Goal: Information Seeking & Learning: Learn about a topic

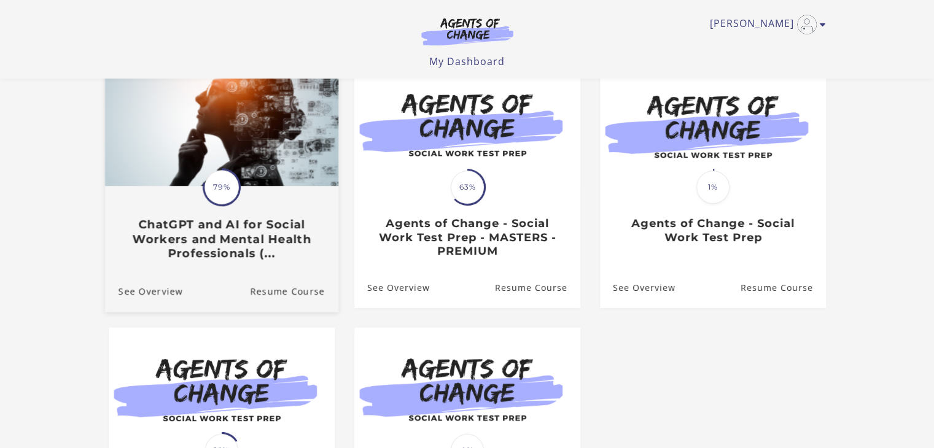
click at [218, 145] on img at bounding box center [220, 124] width 233 height 126
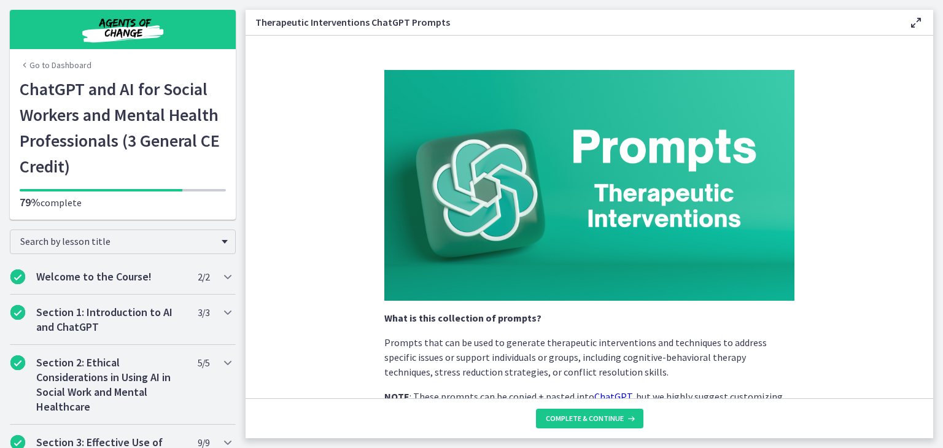
click at [74, 62] on link "Go to Dashboard" at bounding box center [56, 65] width 72 height 12
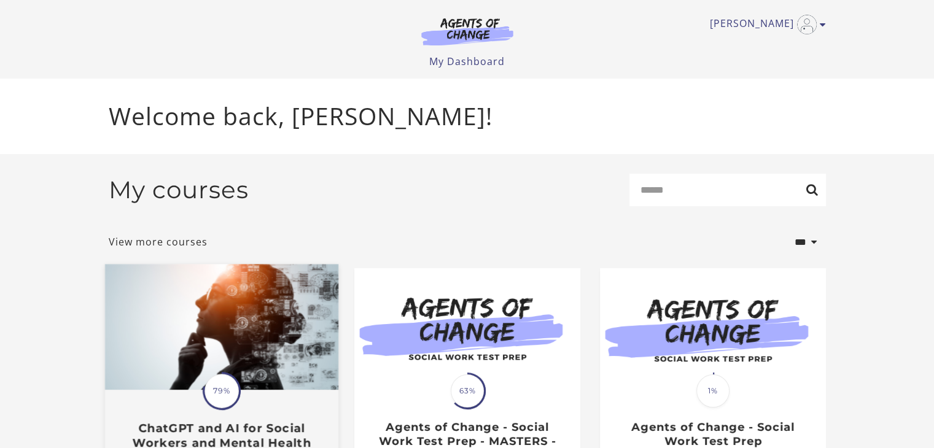
click at [204, 341] on img at bounding box center [220, 328] width 233 height 126
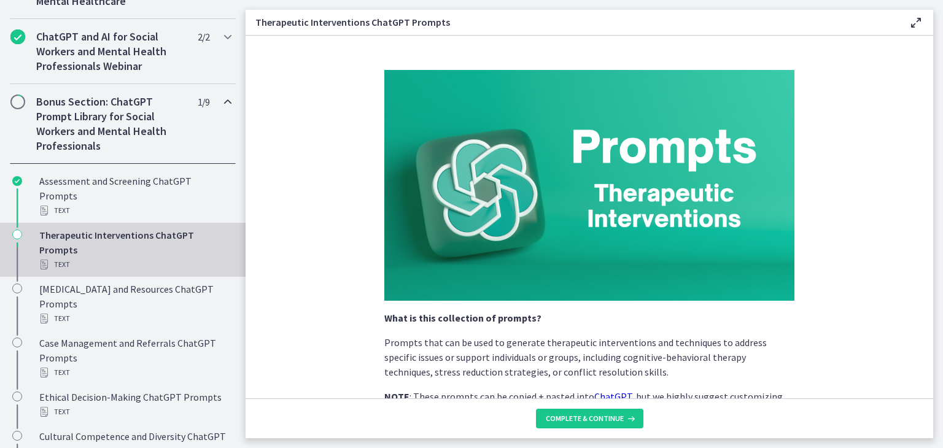
scroll to position [614, 0]
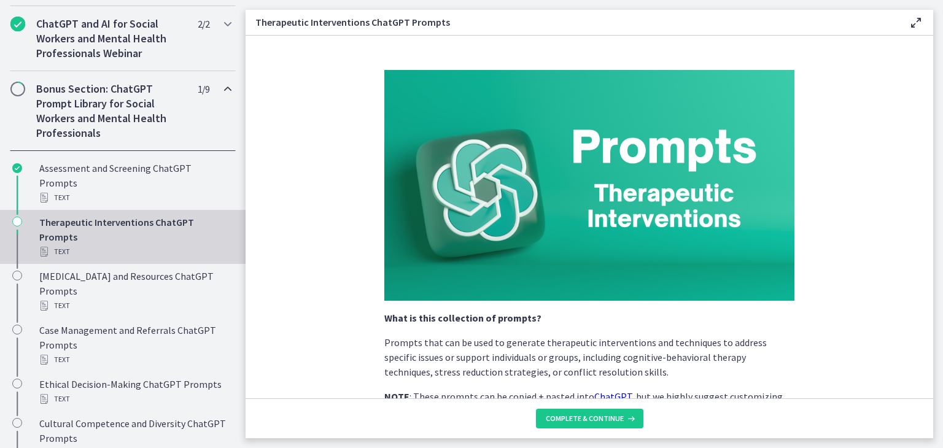
click at [16, 227] on icon "Chapters" at bounding box center [17, 222] width 10 height 10
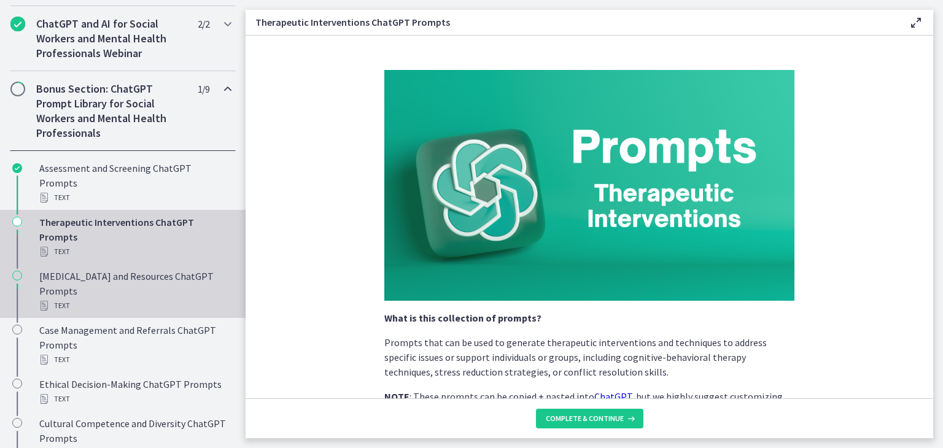
scroll to position [962, 0]
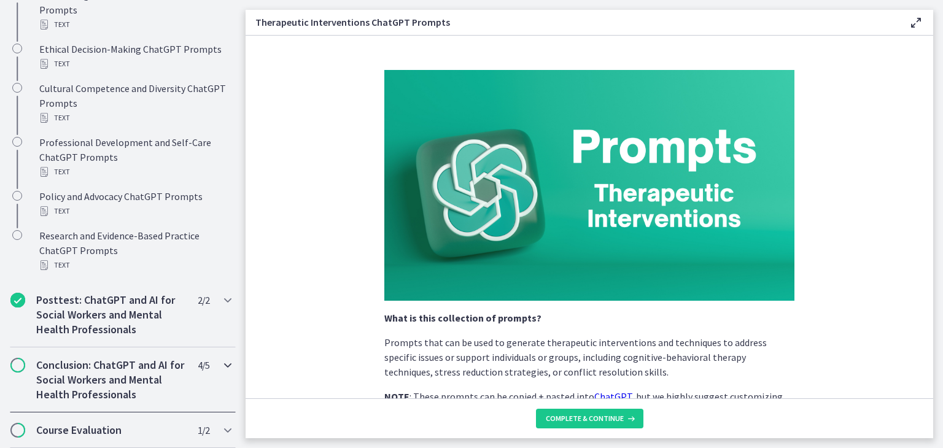
click at [83, 370] on h2 "Conclusion: ChatGPT and AI for Social Workers and Mental Health Professionals" at bounding box center [111, 380] width 150 height 44
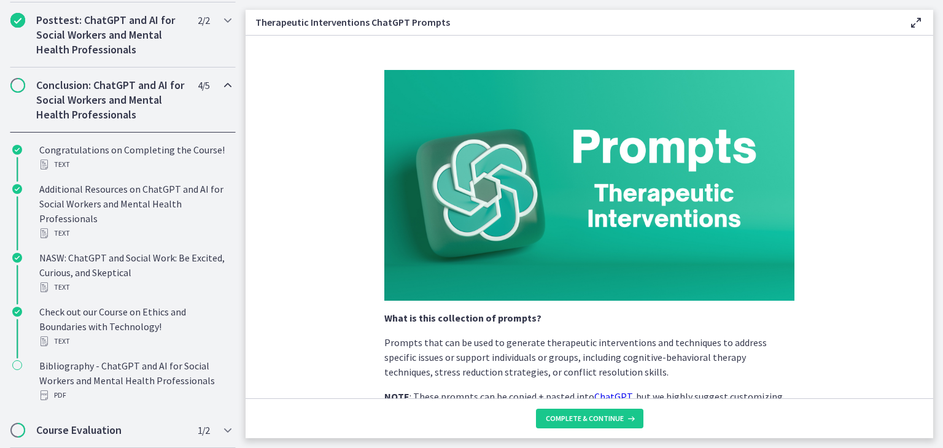
scroll to position [775, 0]
click at [117, 431] on h2 "Course Evaluation" at bounding box center [111, 430] width 150 height 15
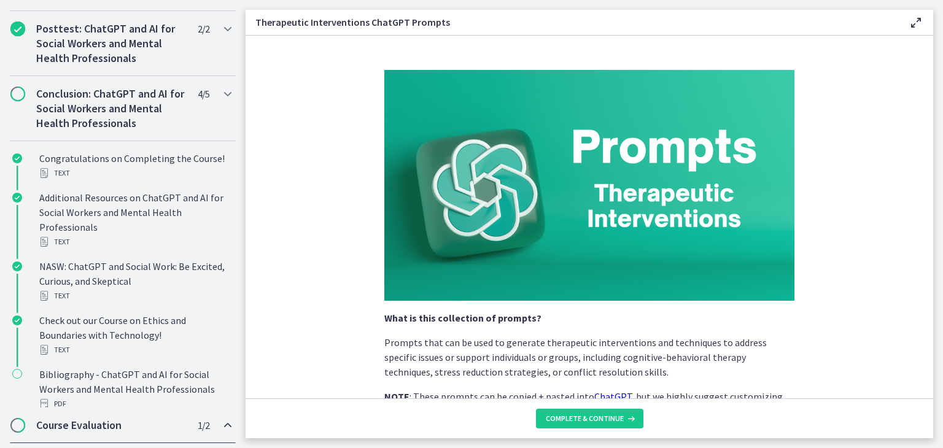
scroll to position [613, 0]
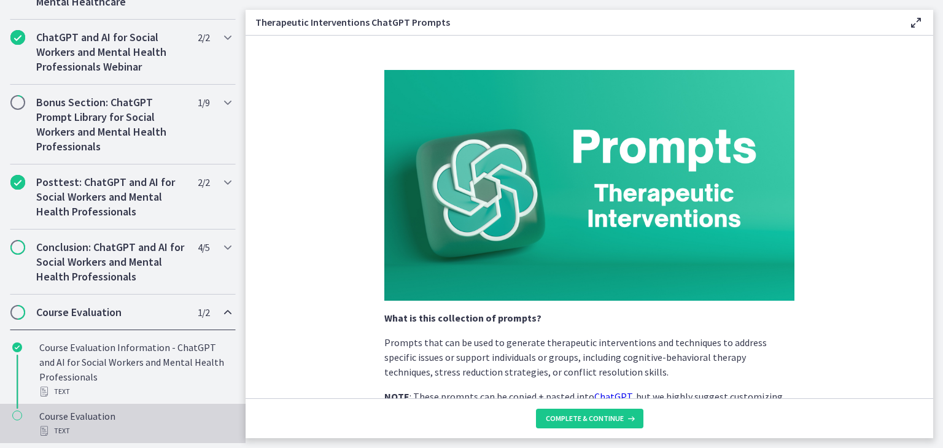
click at [106, 416] on div "Course Evaluation Text" at bounding box center [135, 423] width 192 height 29
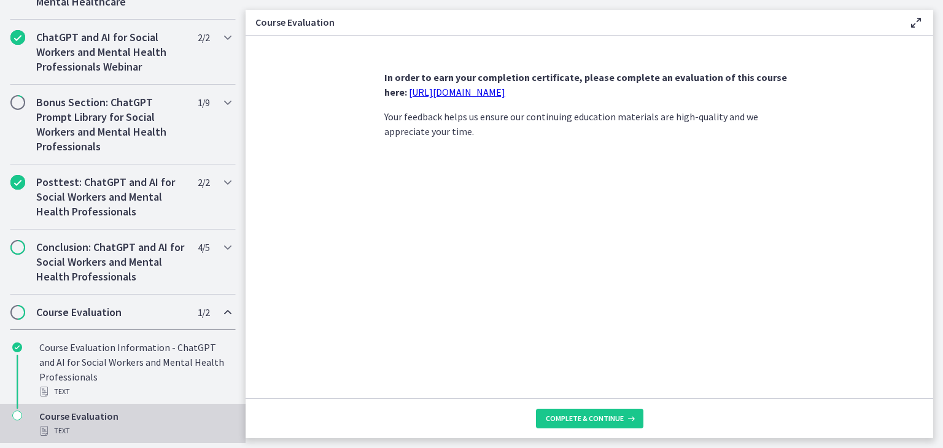
click at [505, 94] on link "[URL][DOMAIN_NAME]" at bounding box center [457, 92] width 96 height 12
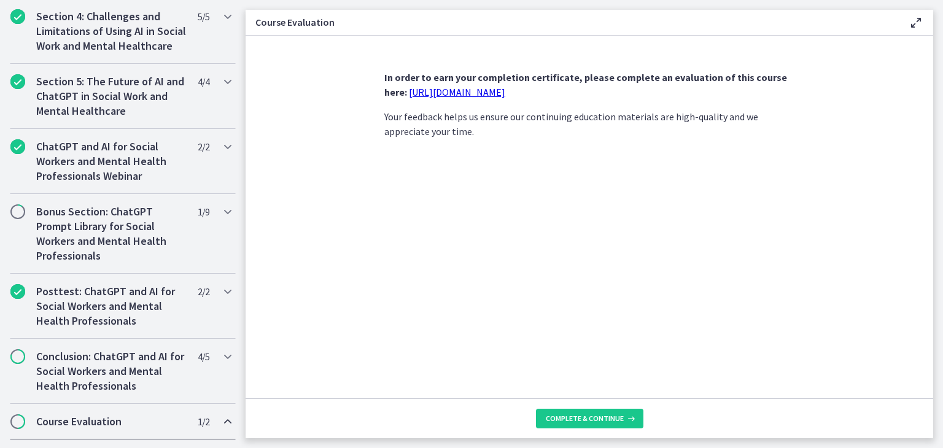
scroll to position [613, 0]
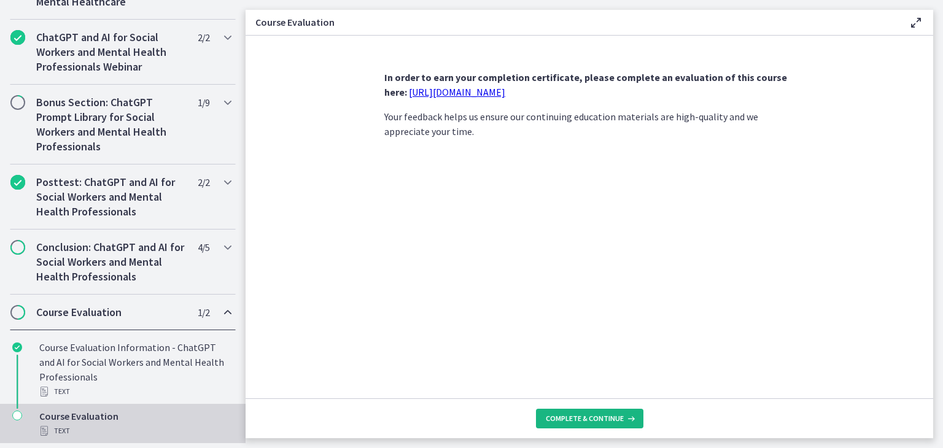
click at [605, 420] on span "Complete & continue" at bounding box center [585, 419] width 78 height 10
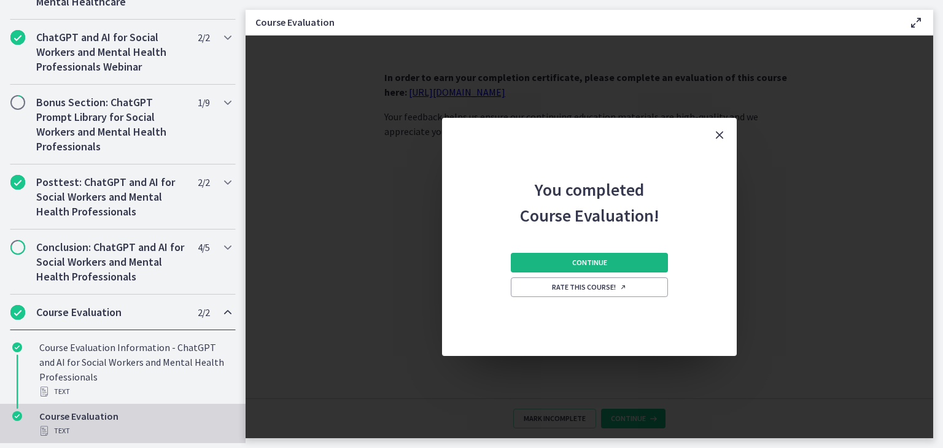
click at [600, 265] on span "Continue" at bounding box center [589, 263] width 35 height 10
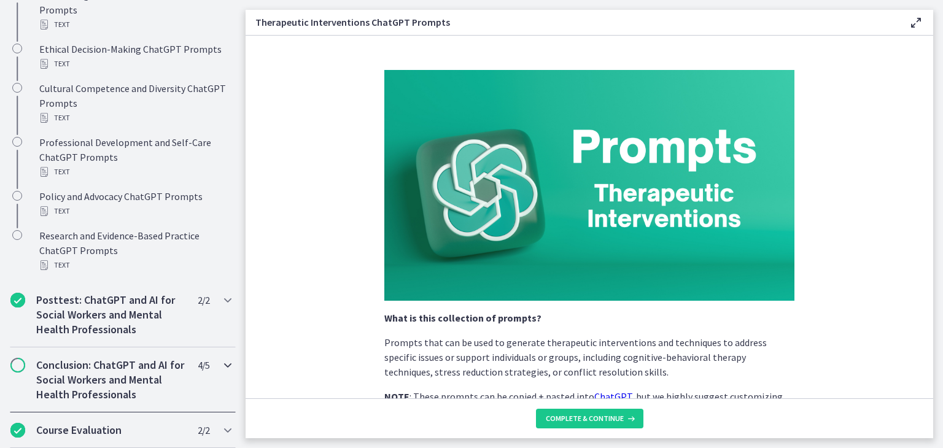
click at [99, 365] on h2 "Conclusion: ChatGPT and AI for Social Workers and Mental Health Professionals" at bounding box center [111, 380] width 150 height 44
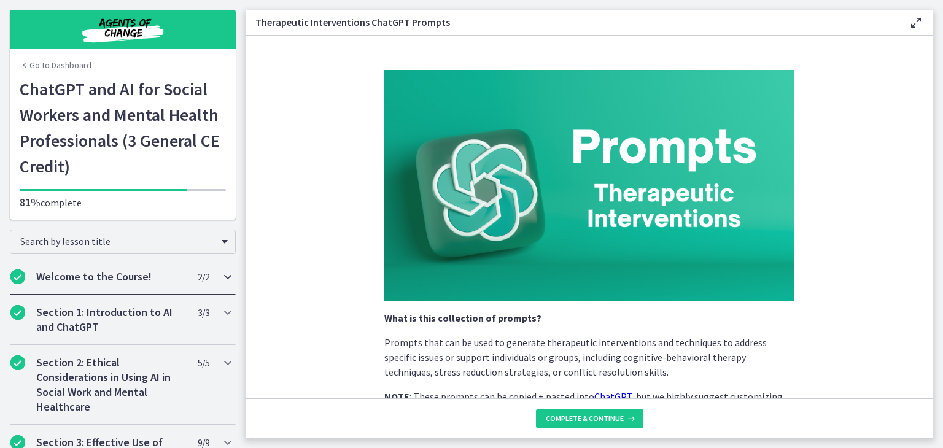
click at [115, 277] on h2 "Welcome to the Course!" at bounding box center [111, 277] width 150 height 15
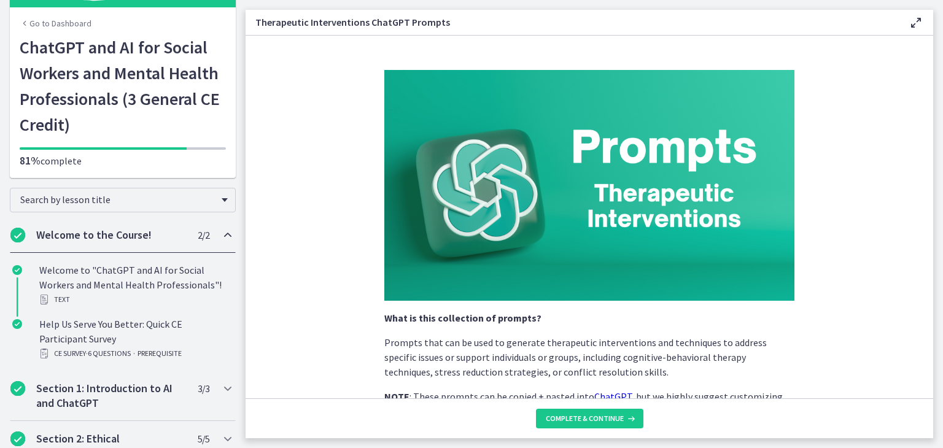
scroll to position [61, 0]
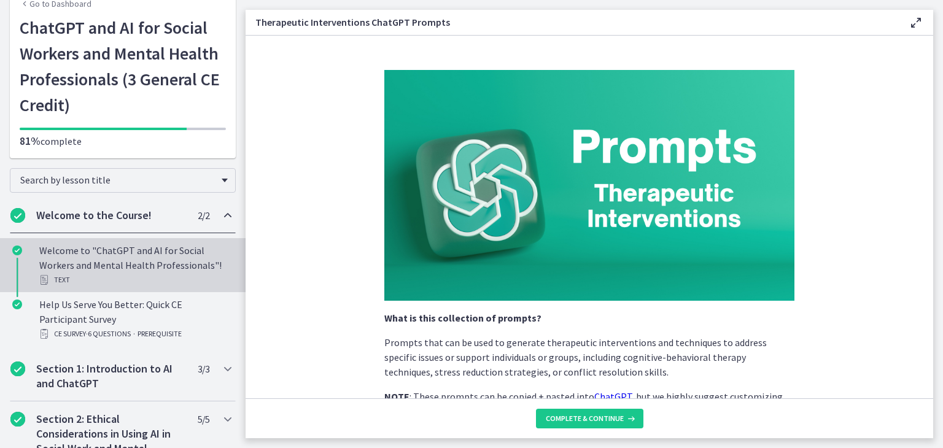
click at [147, 244] on div "Welcome to "ChatGPT and AI for Social Workers and Mental Health Professionals"!…" at bounding box center [135, 265] width 192 height 44
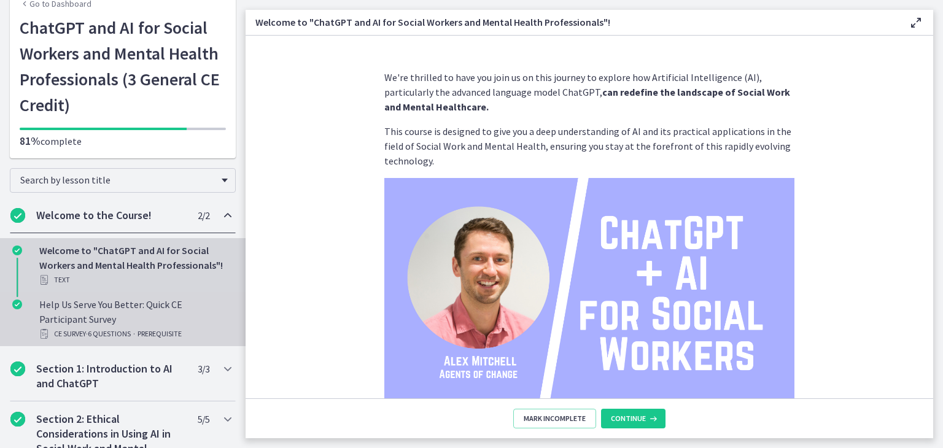
click at [131, 332] on span "· 6 Questions" at bounding box center [108, 334] width 45 height 15
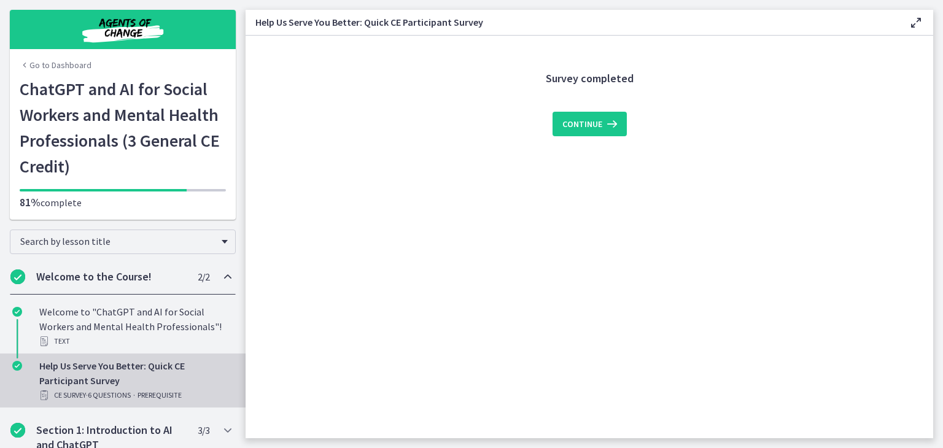
click at [65, 62] on link "Go to Dashboard" at bounding box center [56, 65] width 72 height 12
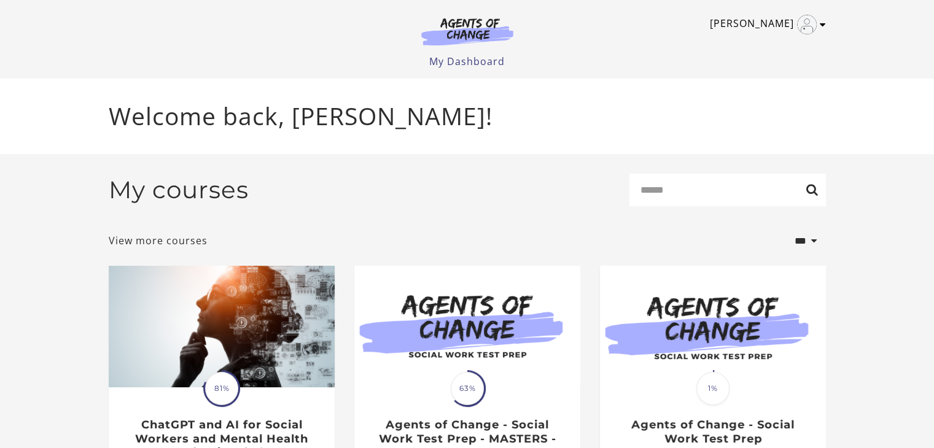
click at [820, 23] on icon "Toggle menu" at bounding box center [823, 25] width 6 height 10
click at [758, 28] on link "[PERSON_NAME]" at bounding box center [765, 25] width 110 height 20
click at [749, 24] on link "[PERSON_NAME]" at bounding box center [765, 25] width 110 height 20
click at [760, 48] on link "My Account" at bounding box center [775, 44] width 108 height 21
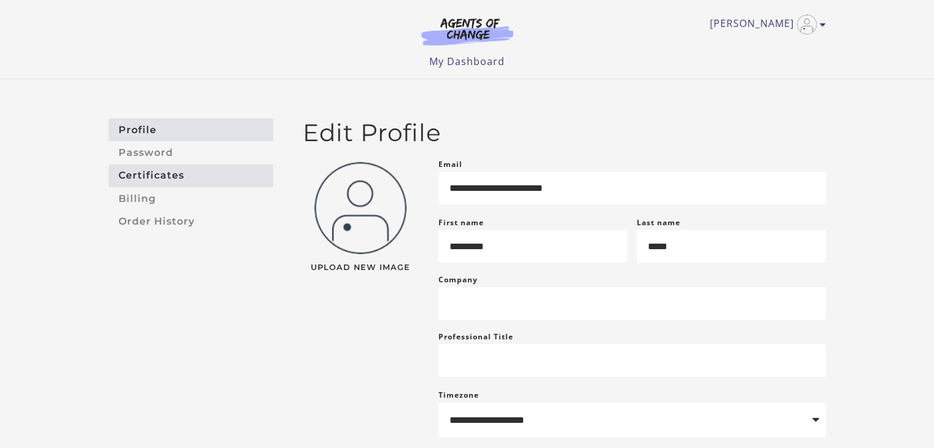
click at [168, 178] on link "Certificates" at bounding box center [191, 176] width 165 height 23
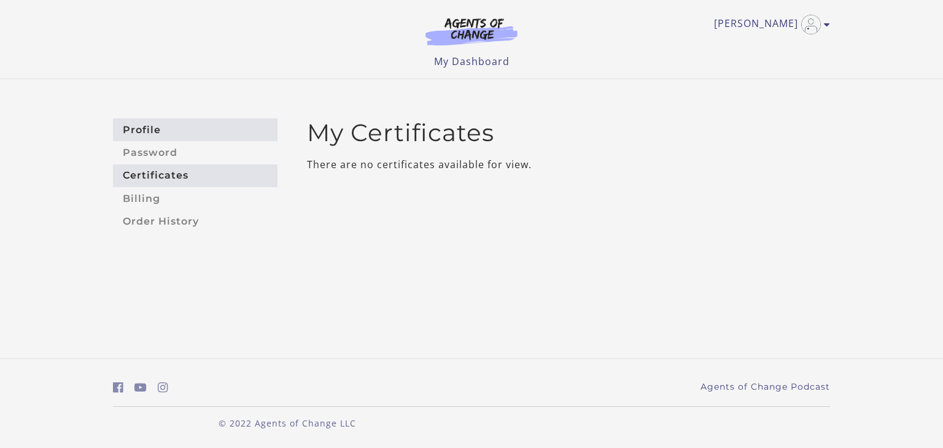
click at [159, 135] on link "Profile" at bounding box center [195, 129] width 165 height 23
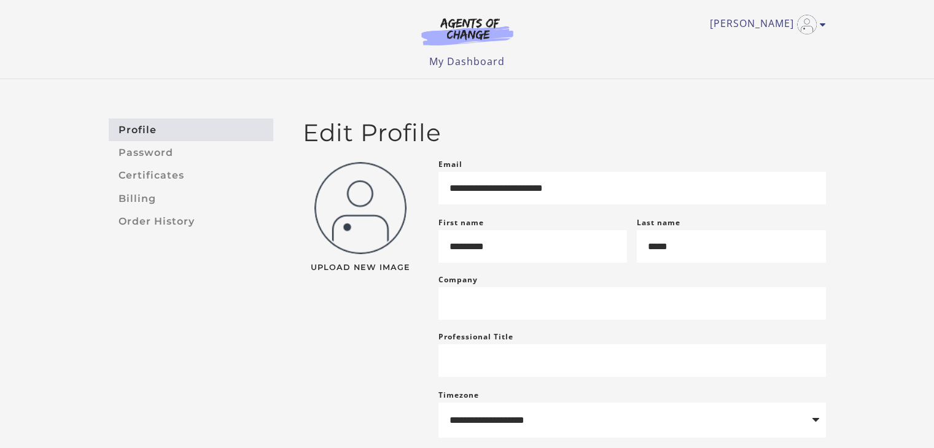
click at [467, 34] on img at bounding box center [467, 31] width 118 height 28
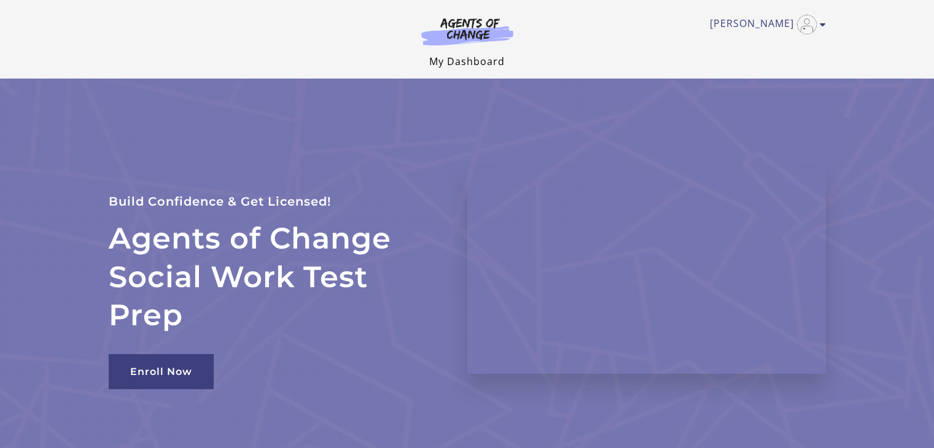
click at [483, 64] on link "My Dashboard" at bounding box center [467, 62] width 76 height 14
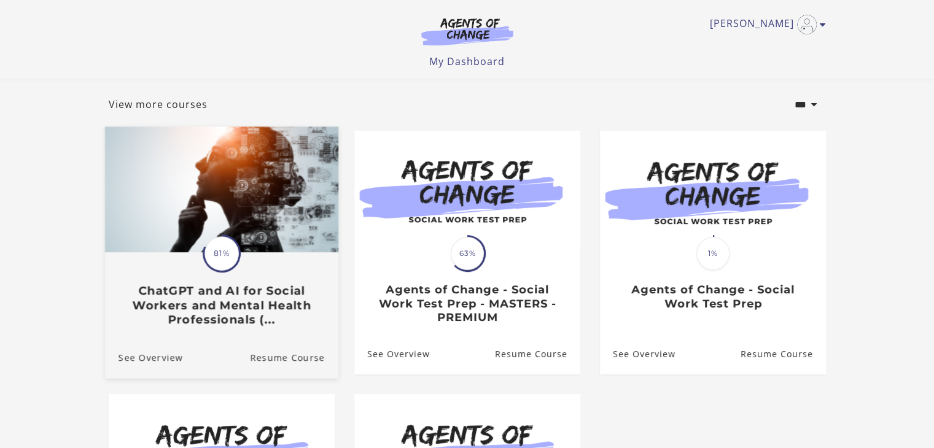
scroll to position [123, 0]
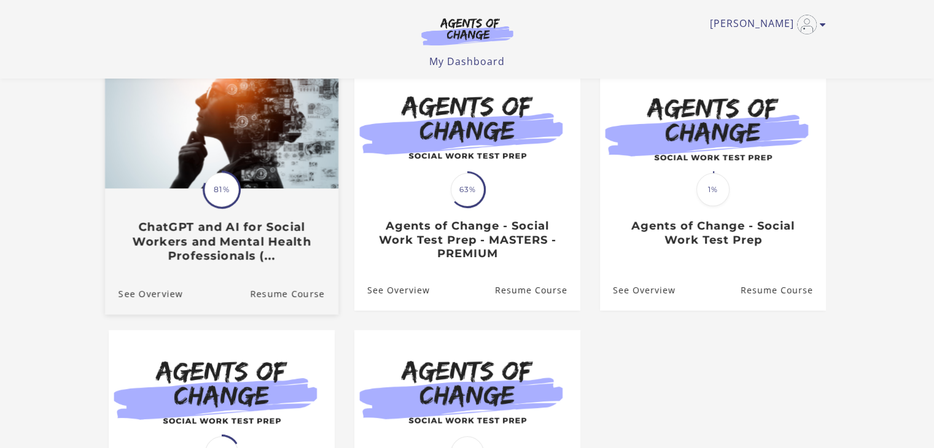
click at [263, 135] on img at bounding box center [220, 126] width 233 height 126
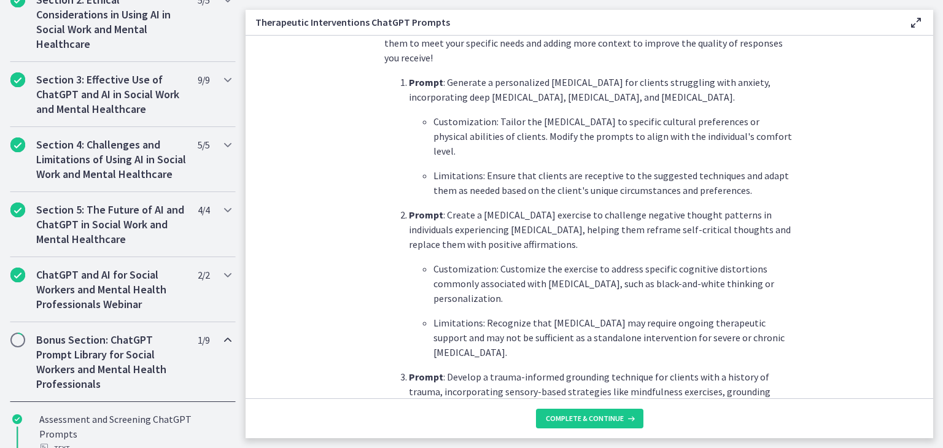
scroll to position [368, 0]
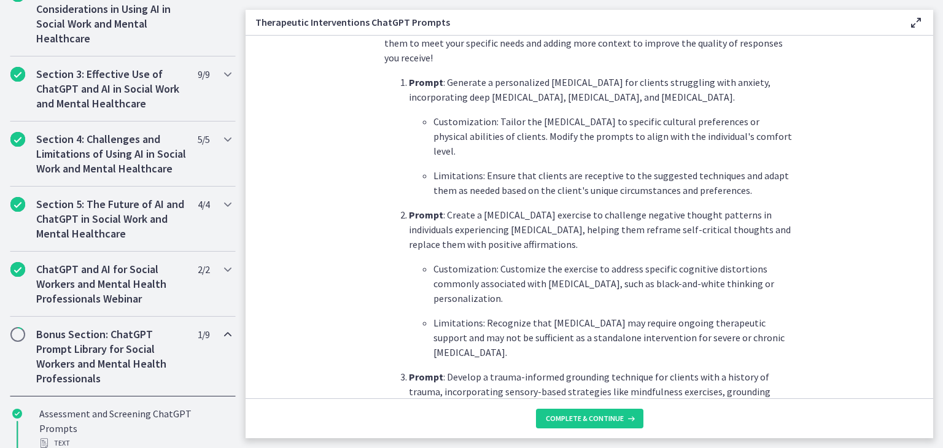
click at [87, 358] on h2 "Bonus Section: ChatGPT Prompt Library for Social Workers and Mental Health Prof…" at bounding box center [111, 356] width 150 height 59
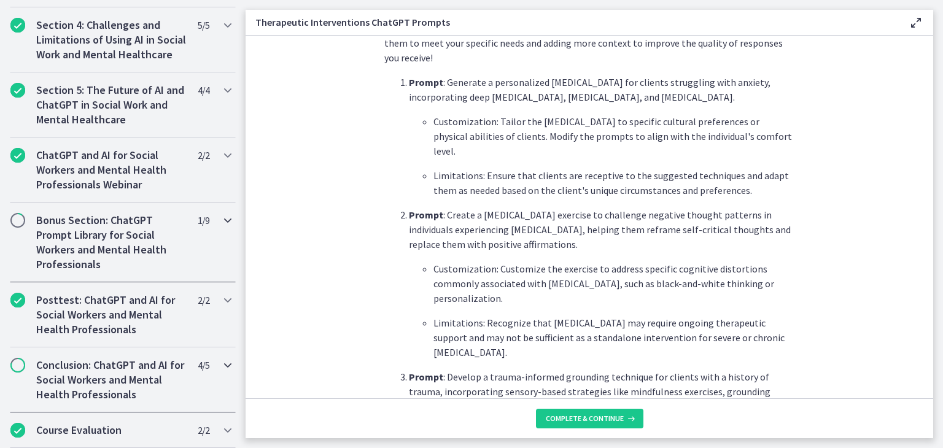
scroll to position [495, 0]
click at [101, 236] on h2 "Bonus Section: ChatGPT Prompt Library for Social Workers and Mental Health Prof…" at bounding box center [111, 242] width 150 height 59
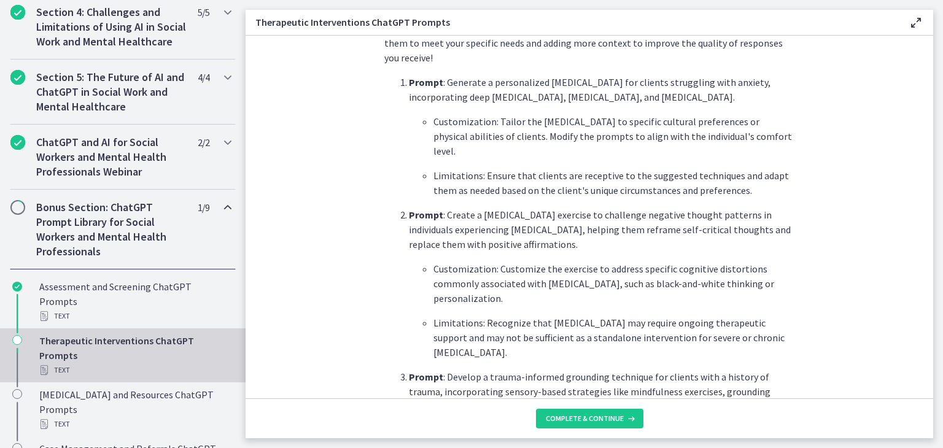
click at [101, 358] on div "Therapeutic Interventions ChatGPT Prompts Text" at bounding box center [135, 355] width 192 height 44
click at [616, 423] on span "Complete & continue" at bounding box center [585, 419] width 78 height 10
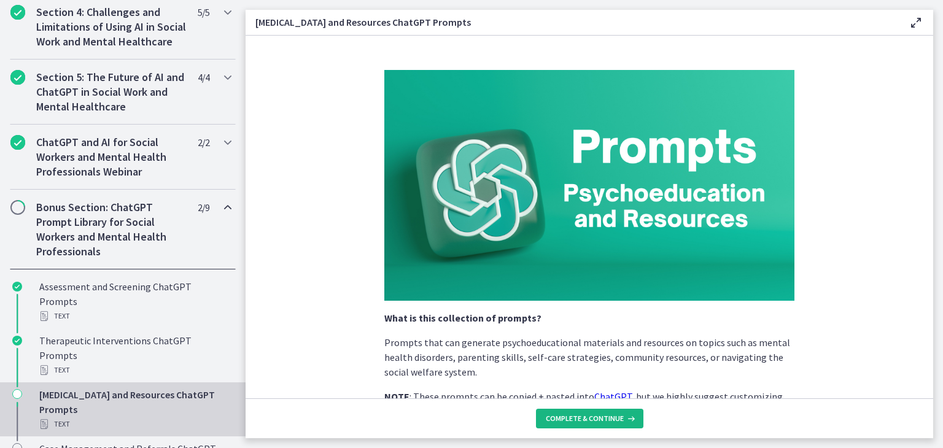
click at [611, 418] on span "Complete & continue" at bounding box center [585, 419] width 78 height 10
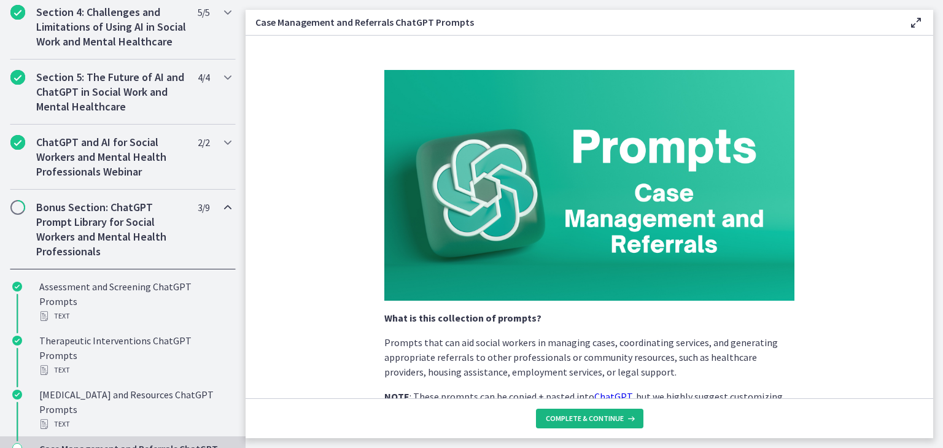
click at [611, 418] on span "Complete & continue" at bounding box center [585, 419] width 78 height 10
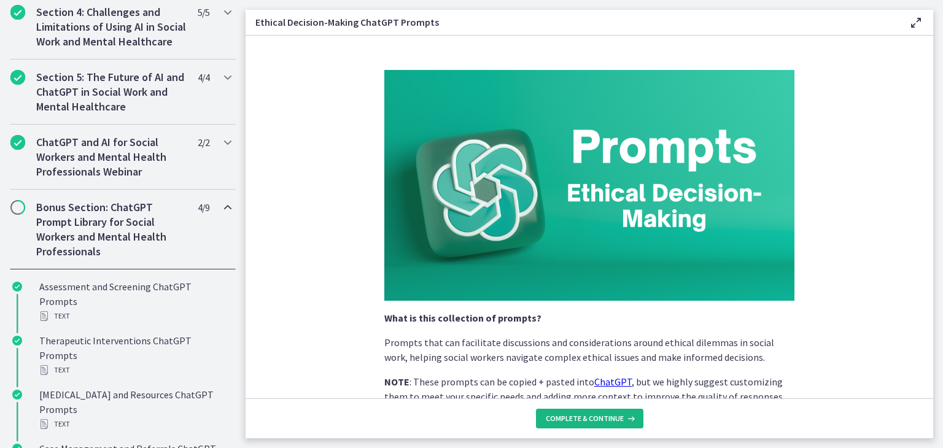
click at [611, 418] on span "Complete & continue" at bounding box center [585, 419] width 78 height 10
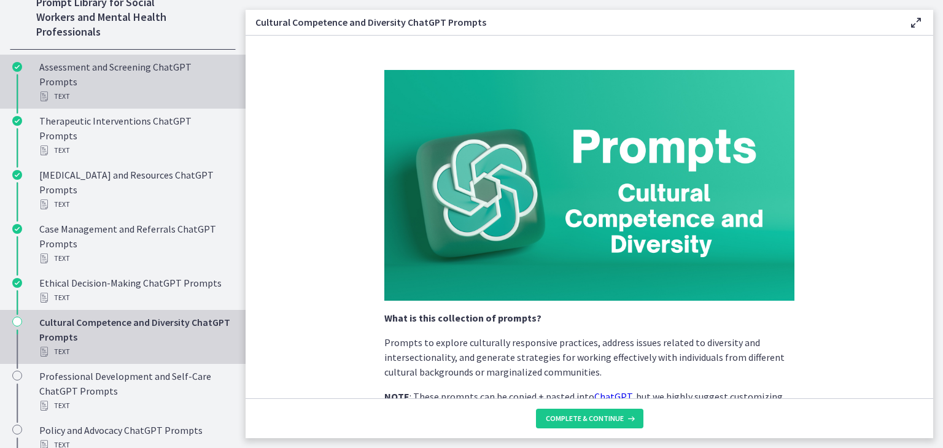
scroll to position [802, 0]
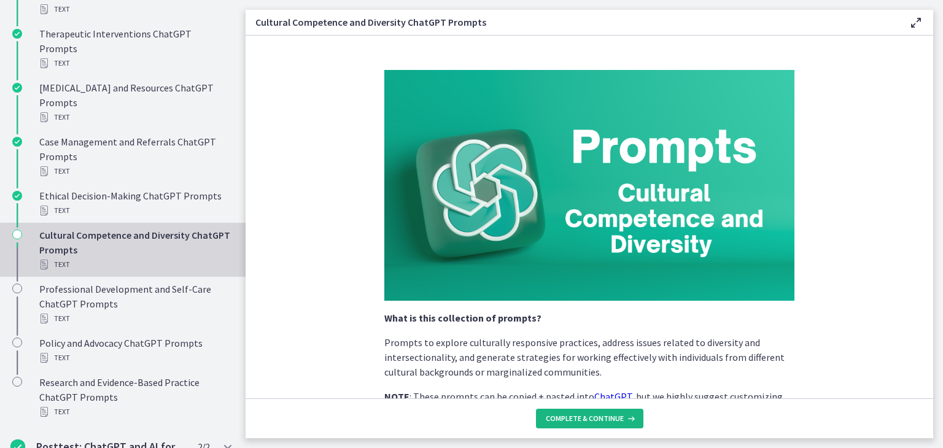
click at [573, 424] on button "Complete & continue" at bounding box center [589, 419] width 107 height 20
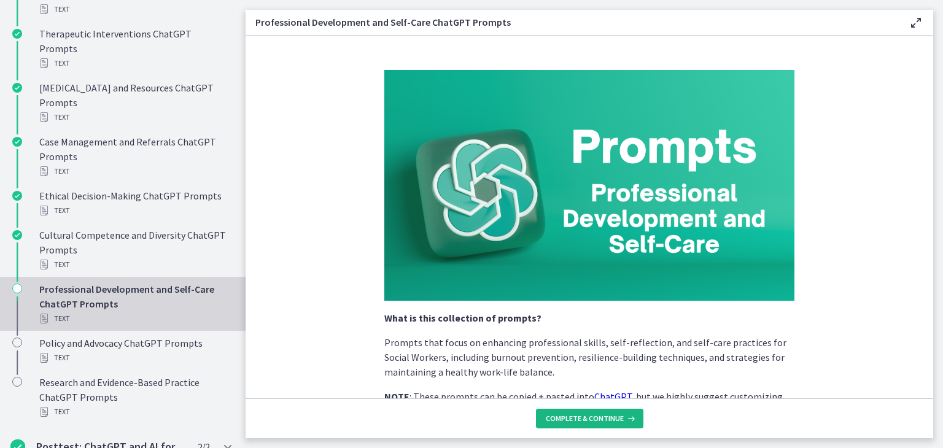
click at [572, 424] on button "Complete & continue" at bounding box center [589, 419] width 107 height 20
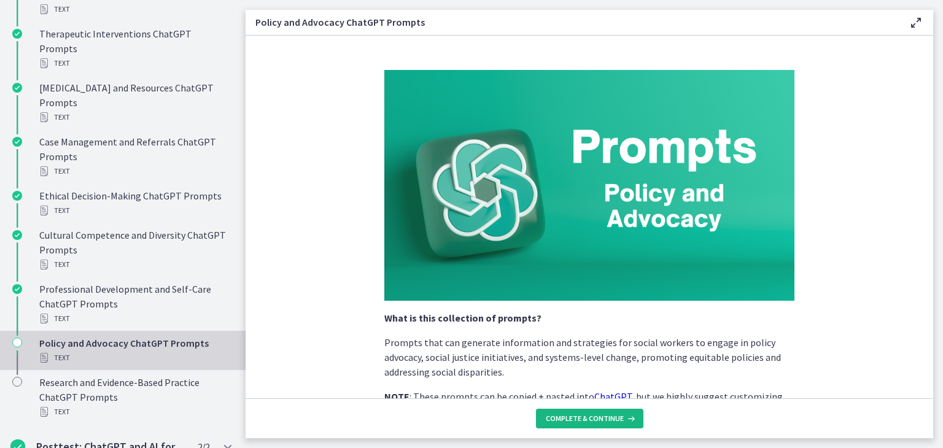
click at [572, 424] on button "Complete & continue" at bounding box center [589, 419] width 107 height 20
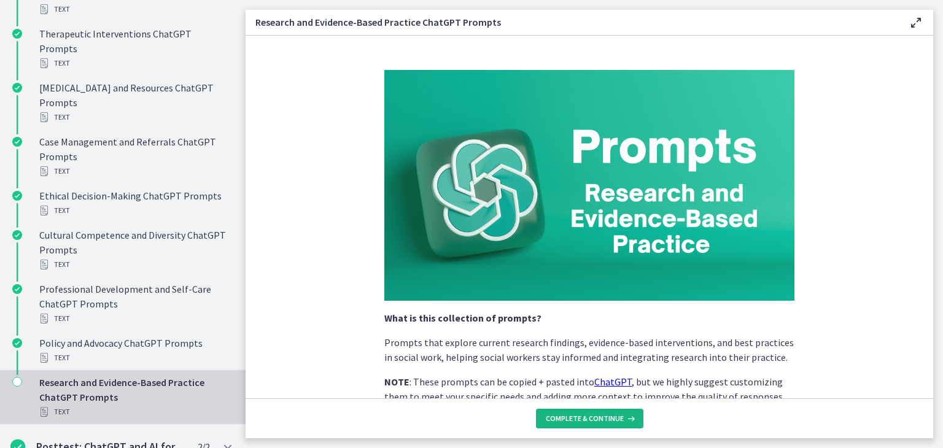
click at [572, 424] on button "Complete & continue" at bounding box center [589, 419] width 107 height 20
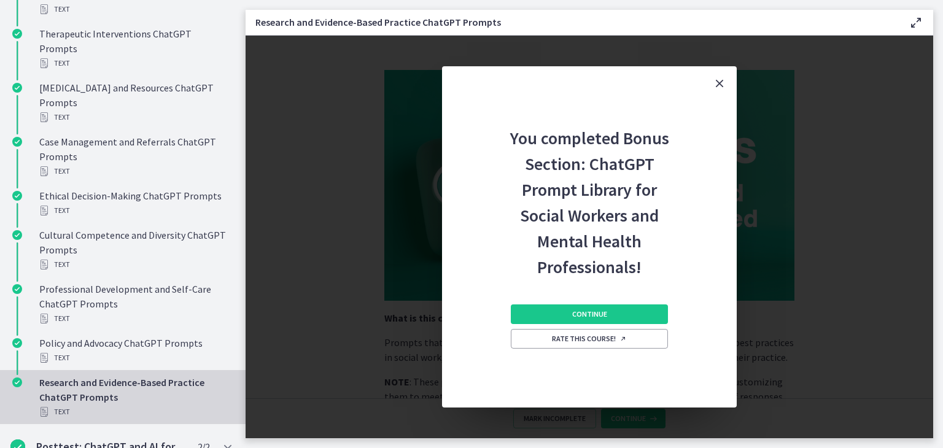
click at [721, 87] on icon "Close" at bounding box center [719, 83] width 15 height 15
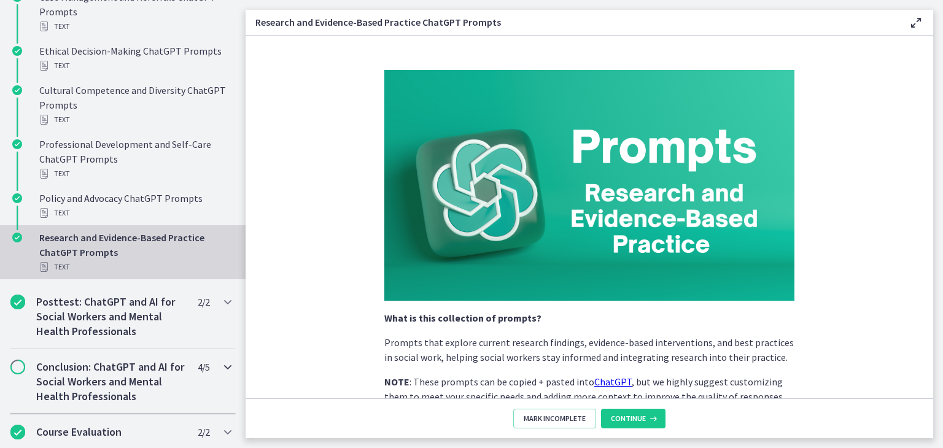
drag, startPoint x: 91, startPoint y: 379, endPoint x: 103, endPoint y: 378, distance: 11.8
click at [91, 379] on h2 "Conclusion: ChatGPT and AI for Social Workers and Mental Health Professionals" at bounding box center [111, 382] width 150 height 44
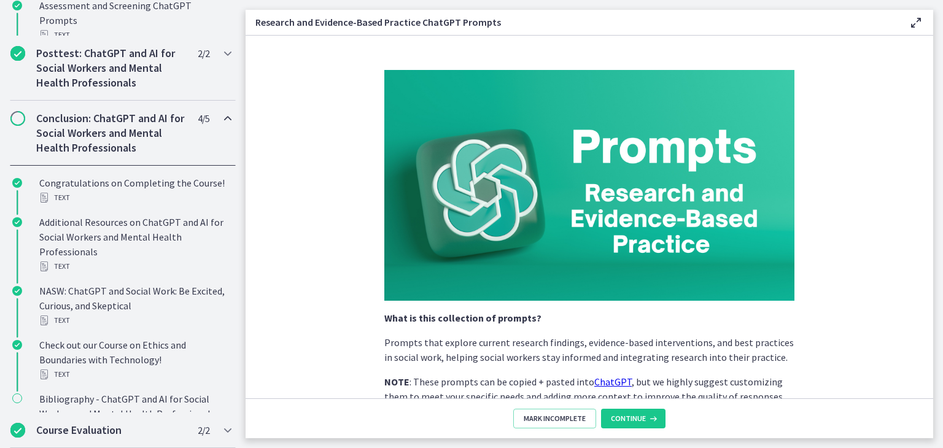
scroll to position [775, 0]
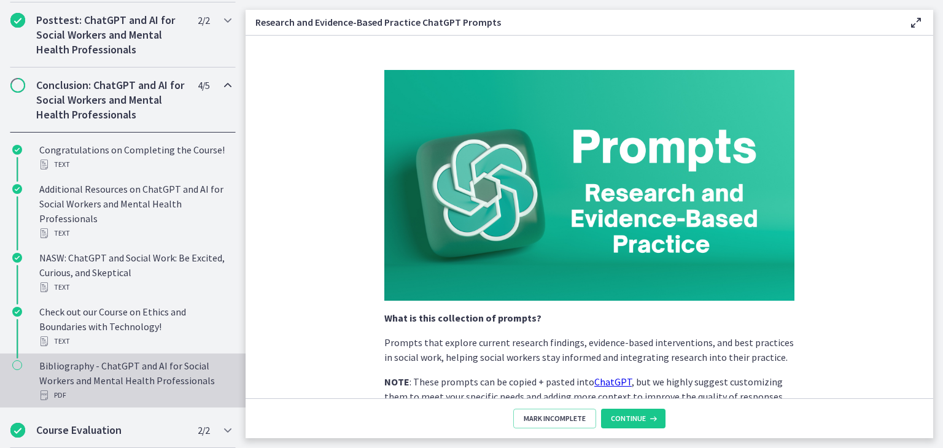
click at [117, 367] on div "Bibliography - ChatGPT and AI for Social Workers and Mental Health Professional…" at bounding box center [135, 381] width 192 height 44
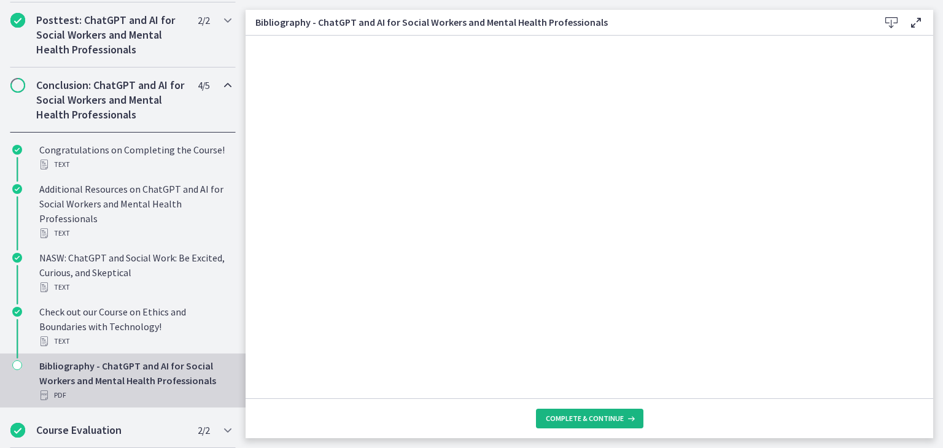
click at [570, 410] on button "Complete & continue" at bounding box center [589, 419] width 107 height 20
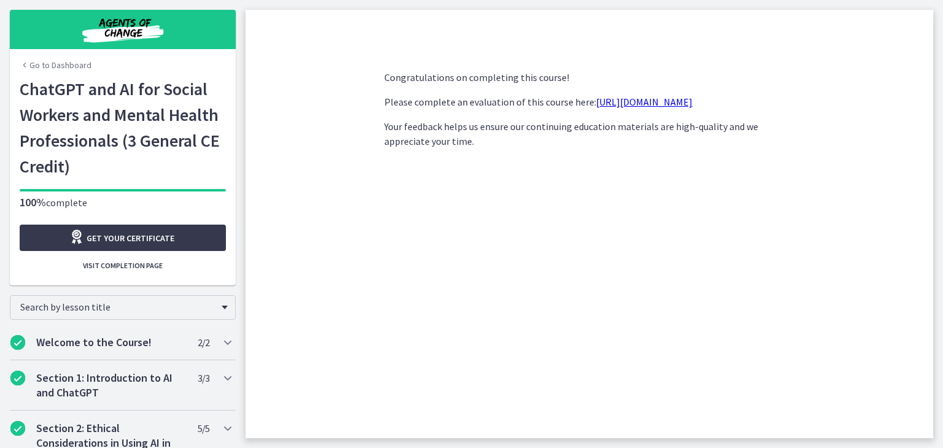
click at [46, 66] on link "Go to Dashboard" at bounding box center [56, 65] width 72 height 12
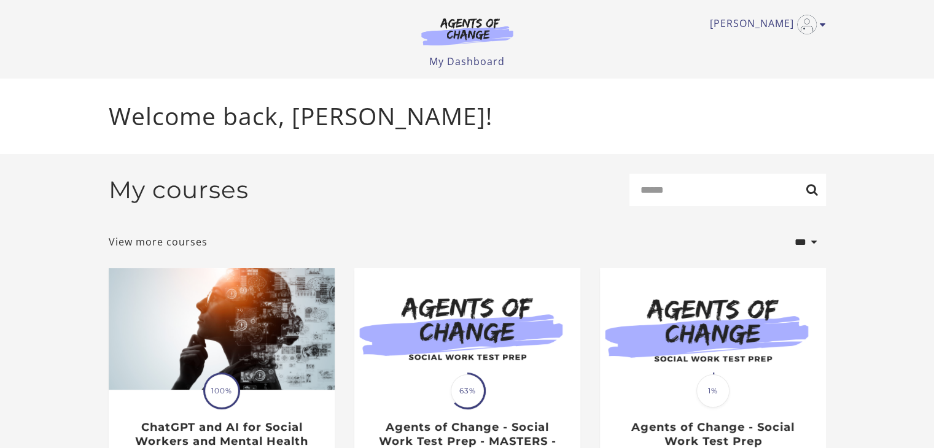
click at [820, 21] on icon "Toggle menu" at bounding box center [823, 25] width 6 height 10
click at [750, 50] on link "My Account" at bounding box center [775, 44] width 108 height 21
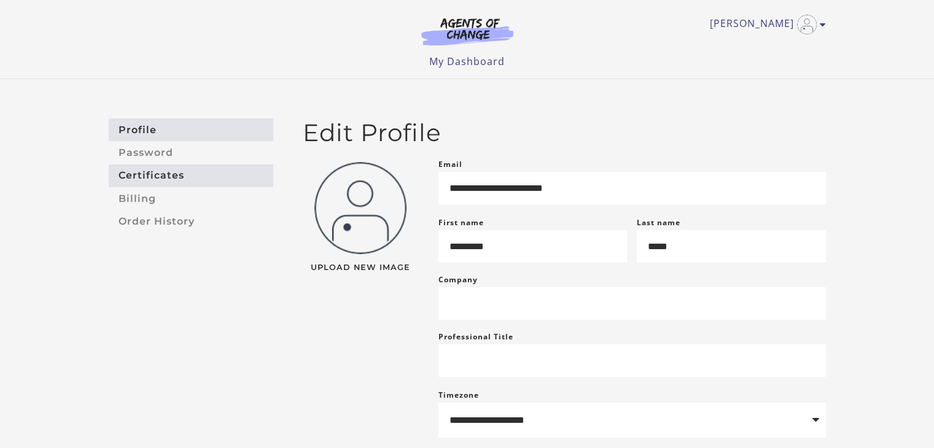
click at [164, 176] on link "Certificates" at bounding box center [191, 176] width 165 height 23
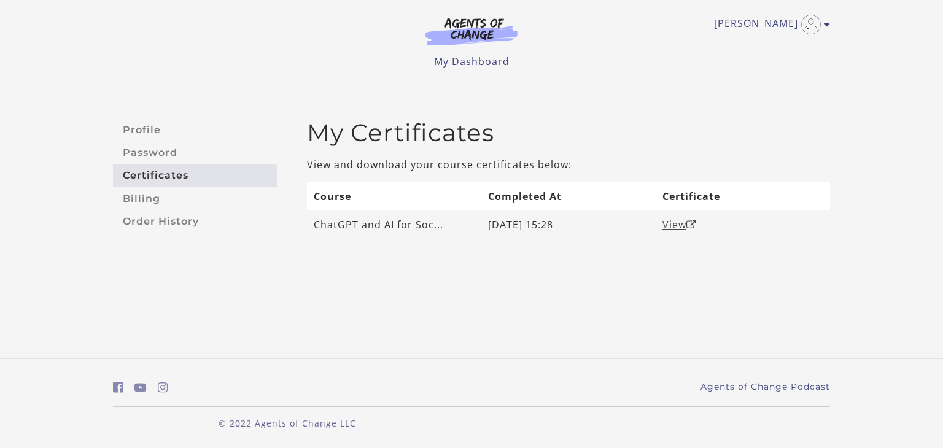
click at [665, 226] on link "View" at bounding box center [679, 225] width 34 height 14
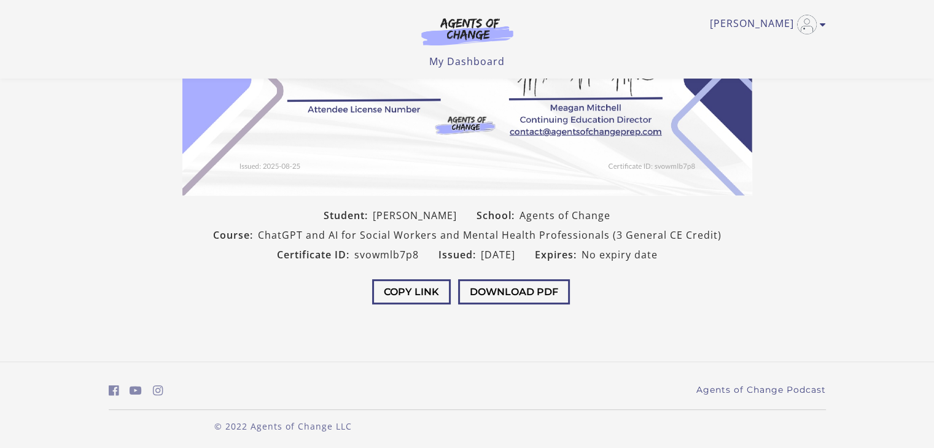
scroll to position [238, 0]
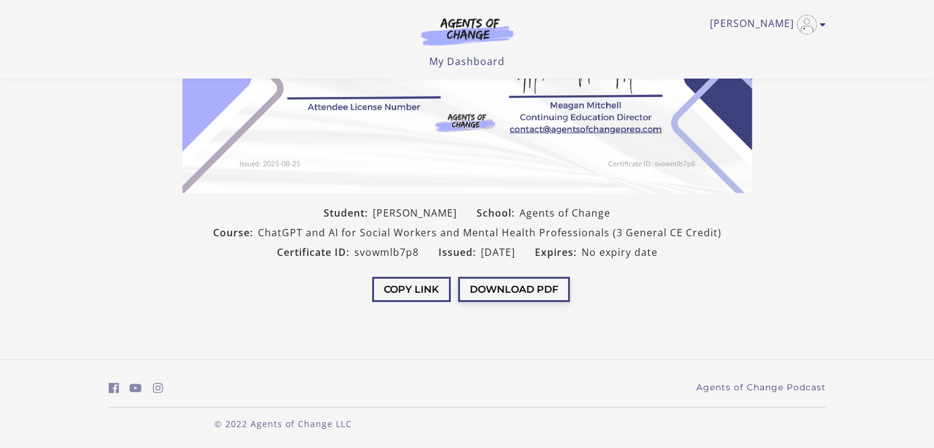
click at [510, 290] on button "Download PDF" at bounding box center [514, 289] width 112 height 25
